Goal: Task Accomplishment & Management: Complete application form

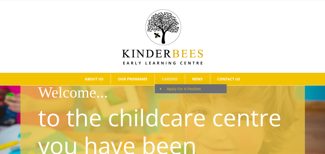
click at [179, 86] on span "Apply For A Position" at bounding box center [180, 88] width 41 height 5
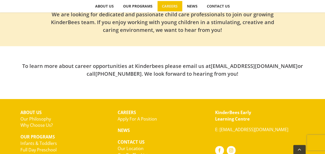
scroll to position [171, 0]
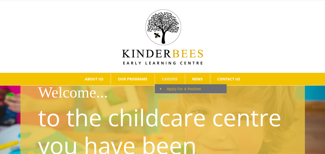
click at [170, 87] on span "Apply For A Position" at bounding box center [180, 88] width 41 height 5
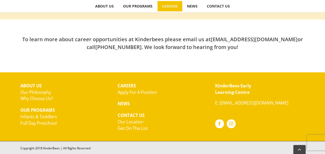
scroll to position [198, 0]
